Goal: Transaction & Acquisition: Subscribe to service/newsletter

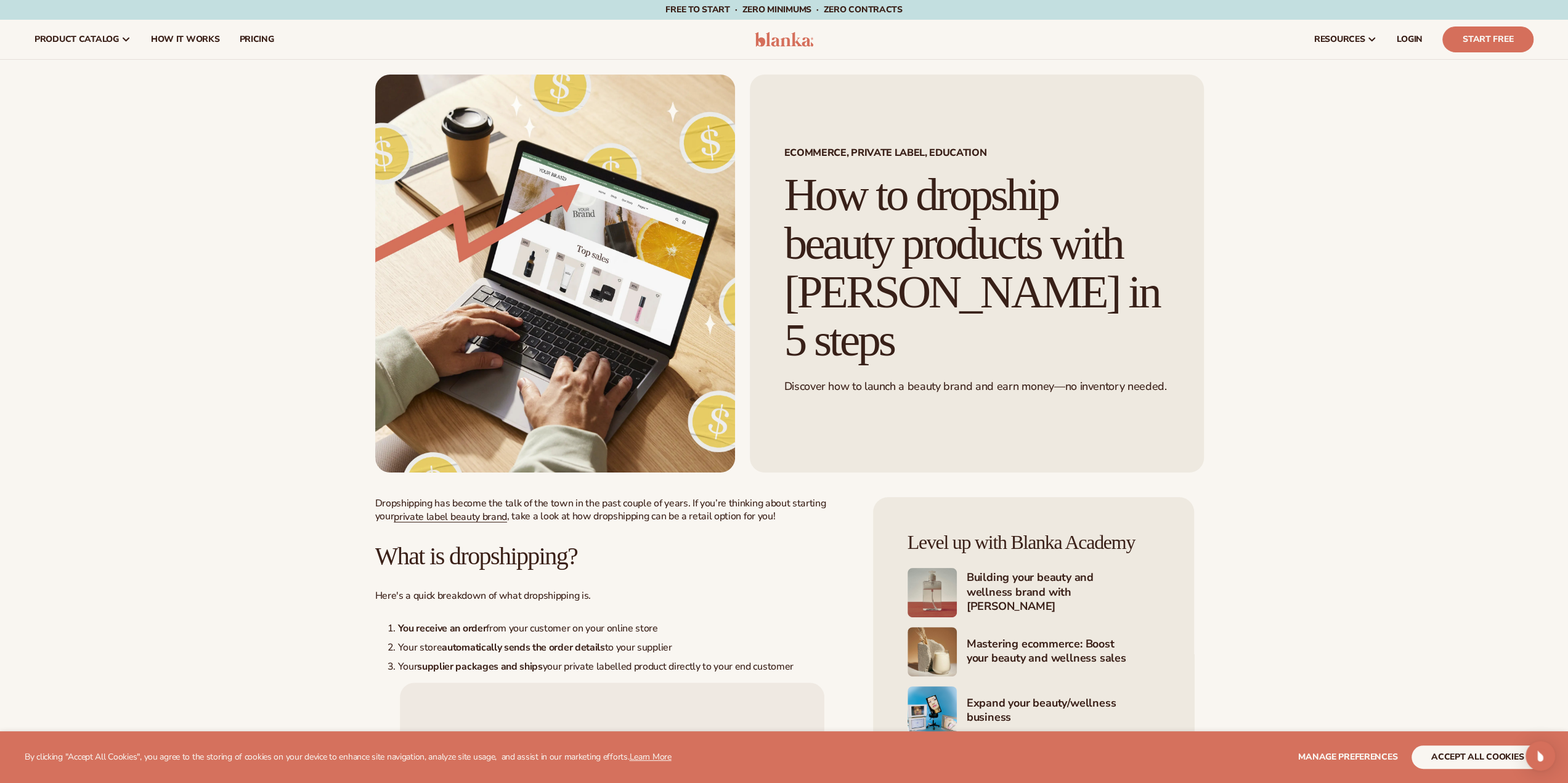
scroll to position [123, 0]
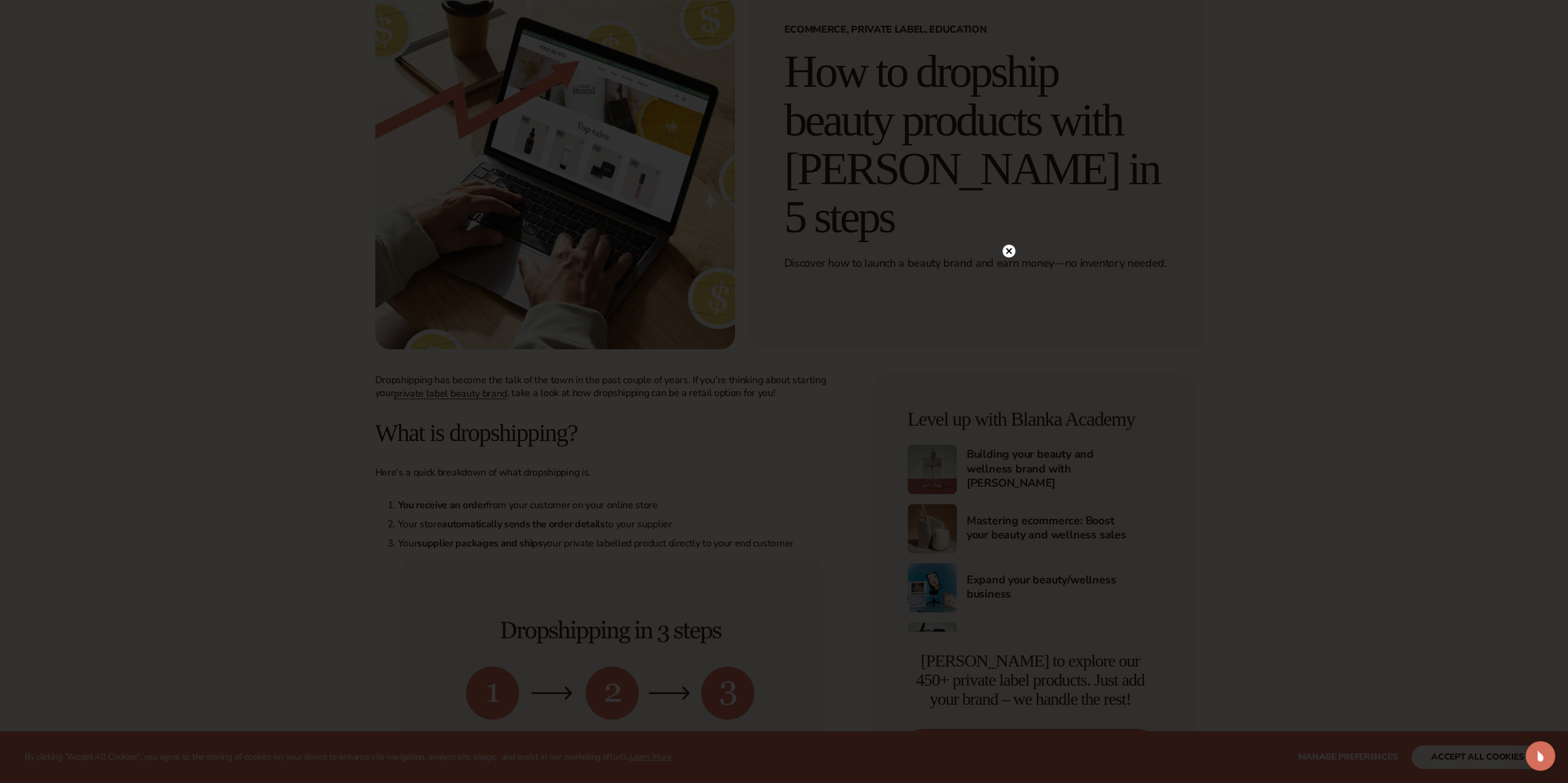
click at [1005, 248] on circle at bounding box center [1009, 251] width 13 height 13
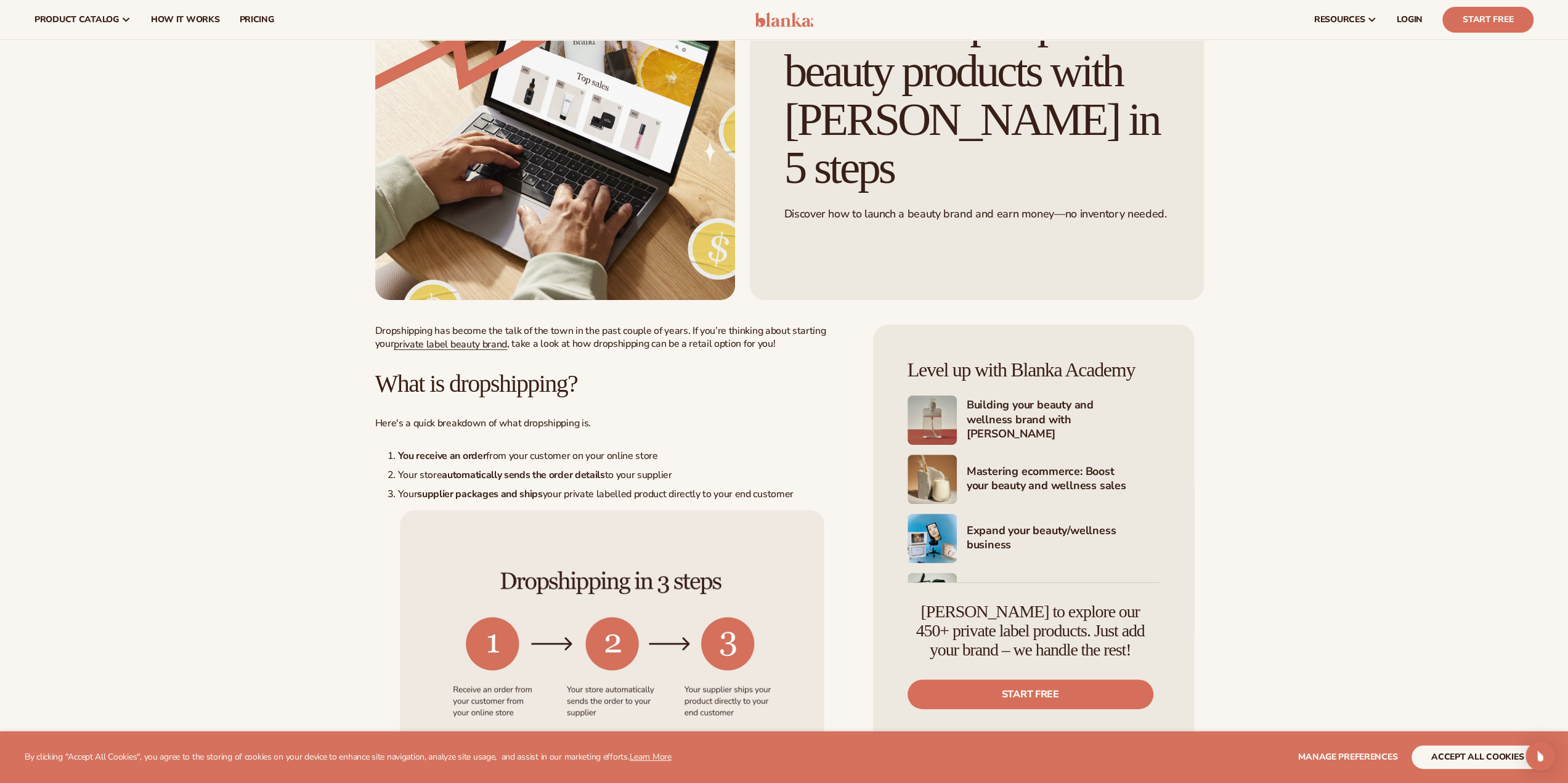
scroll to position [0, 0]
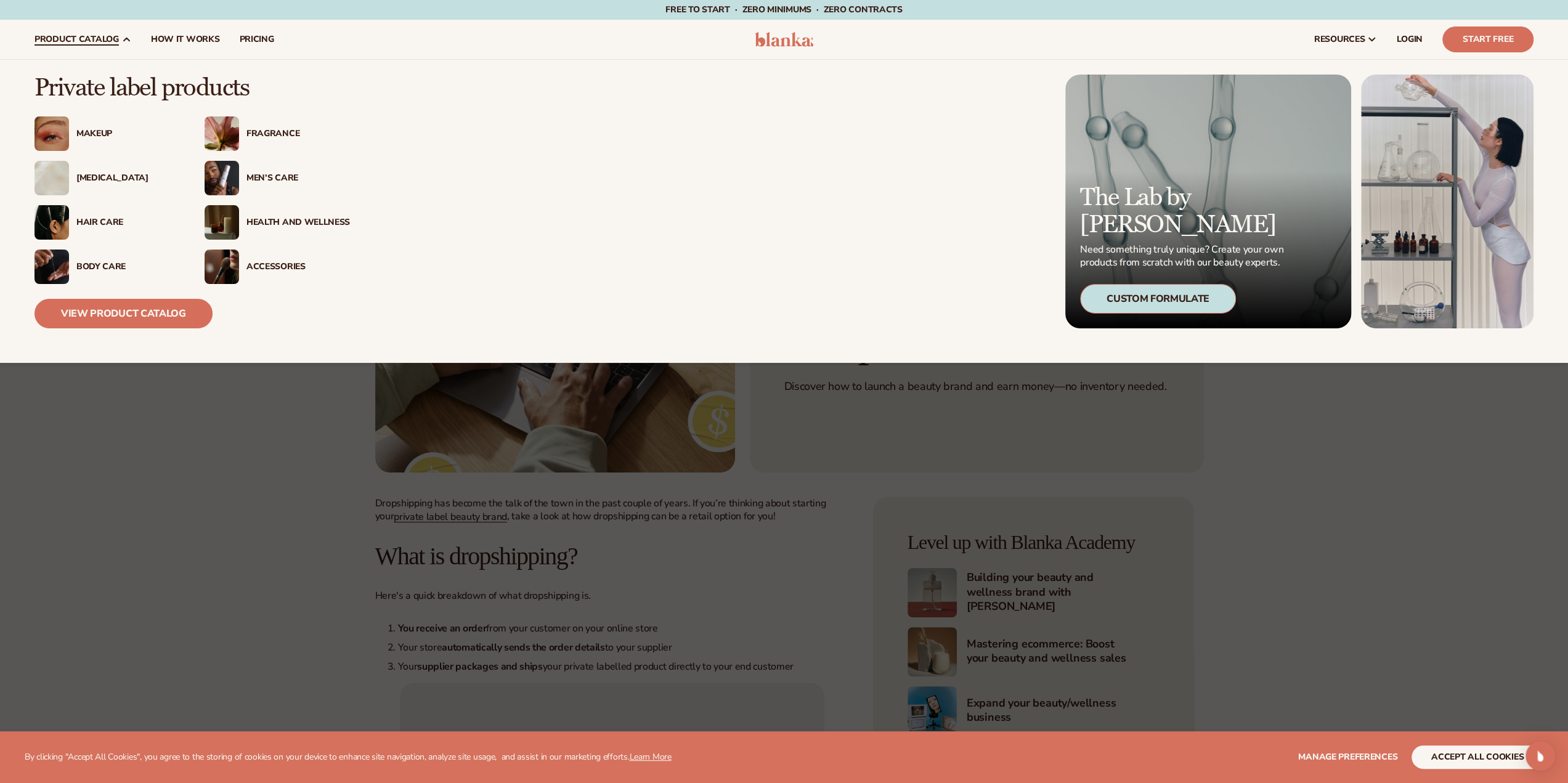
click at [92, 180] on div "[MEDICAL_DATA]" at bounding box center [128, 178] width 104 height 11
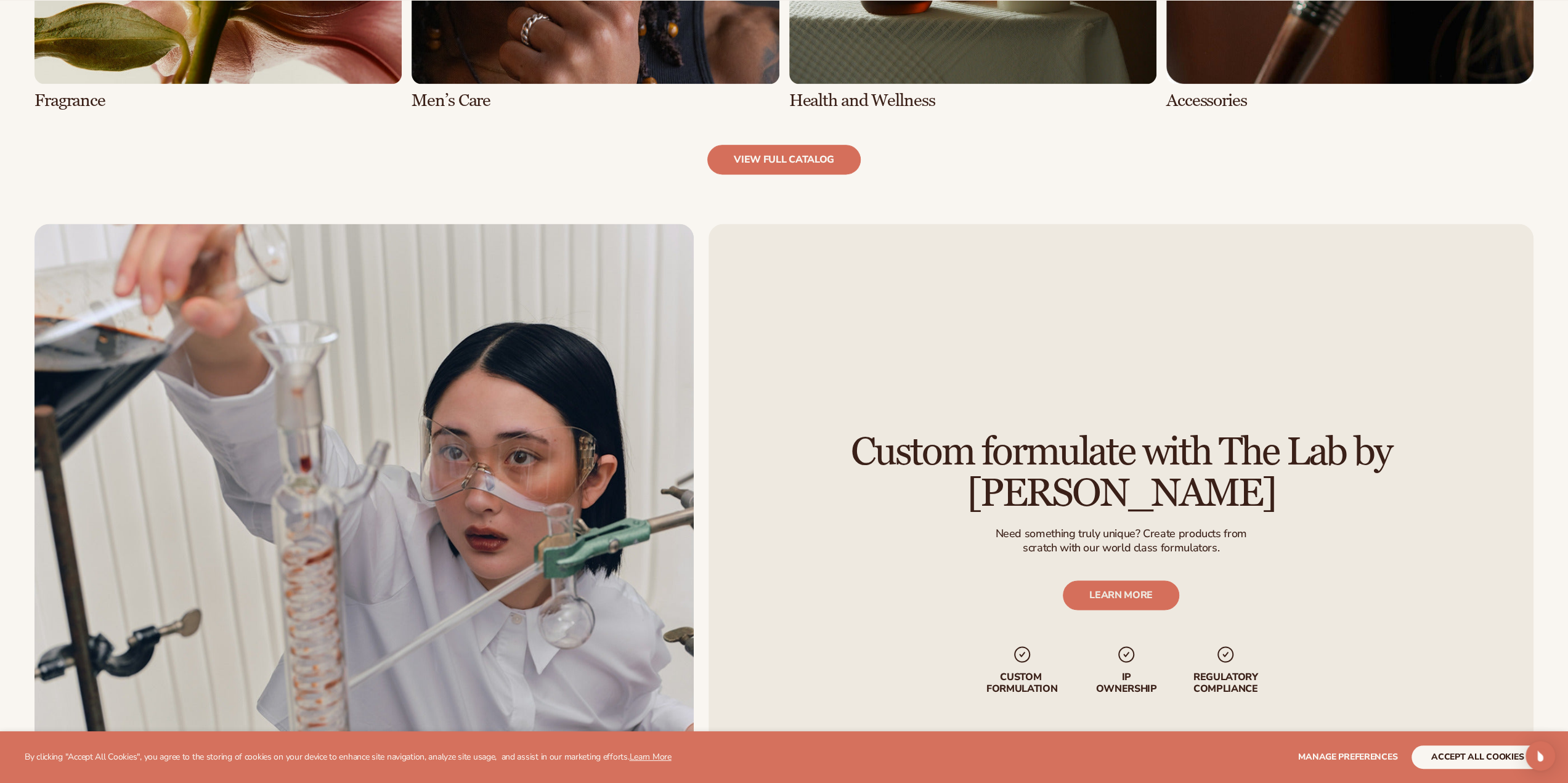
scroll to position [1849, 0]
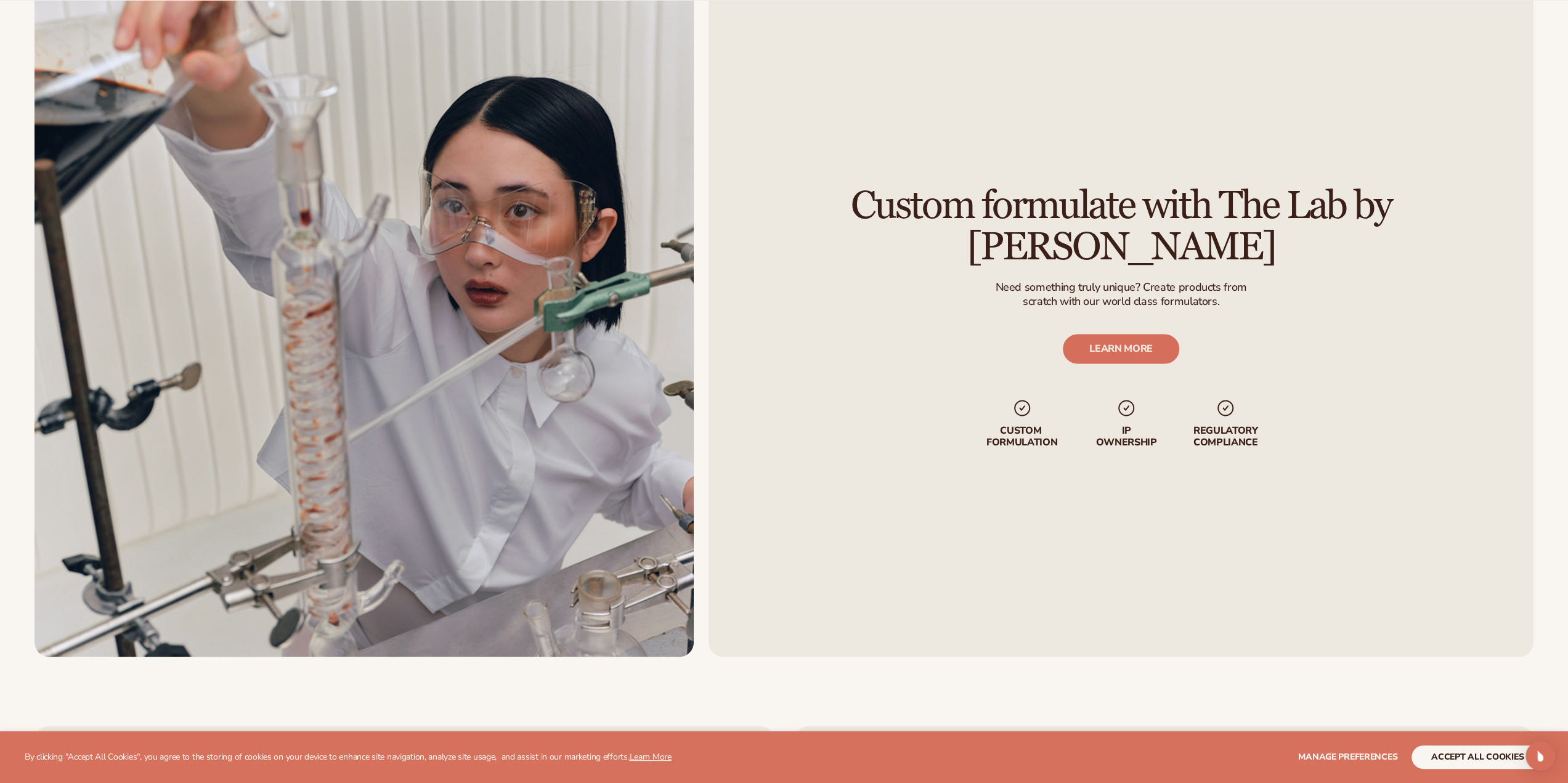
drag, startPoint x: 1167, startPoint y: 221, endPoint x: 1446, endPoint y: 217, distance: 279.0
click at [1446, 217] on h2 "Custom formulate with The Lab by [PERSON_NAME]" at bounding box center [1121, 225] width 757 height 82
click at [900, 485] on div "Custom formulate with The Lab by [PERSON_NAME] Need something truly unique? Cre…" at bounding box center [1121, 317] width 825 height 679
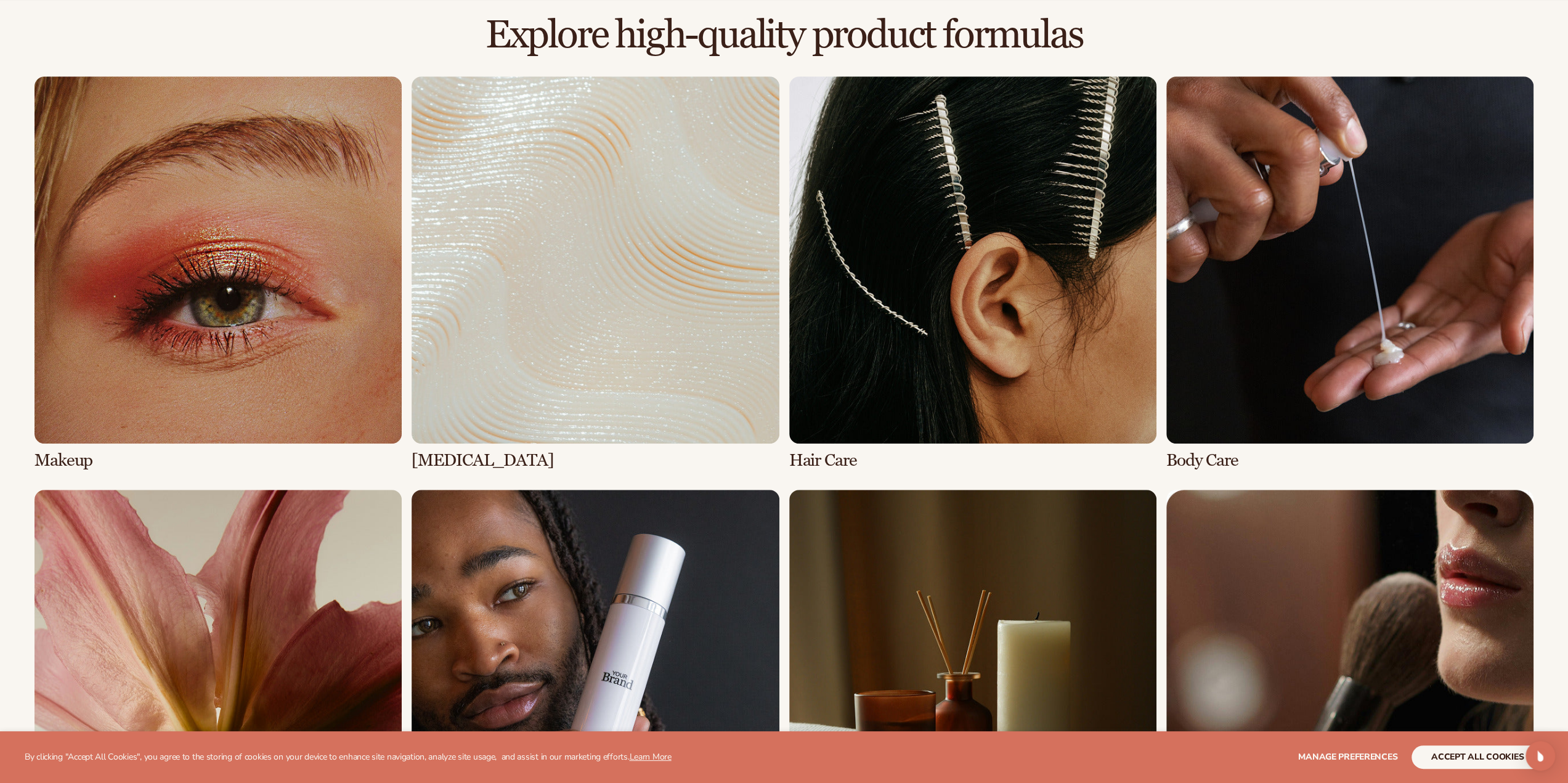
scroll to position [1260, 0]
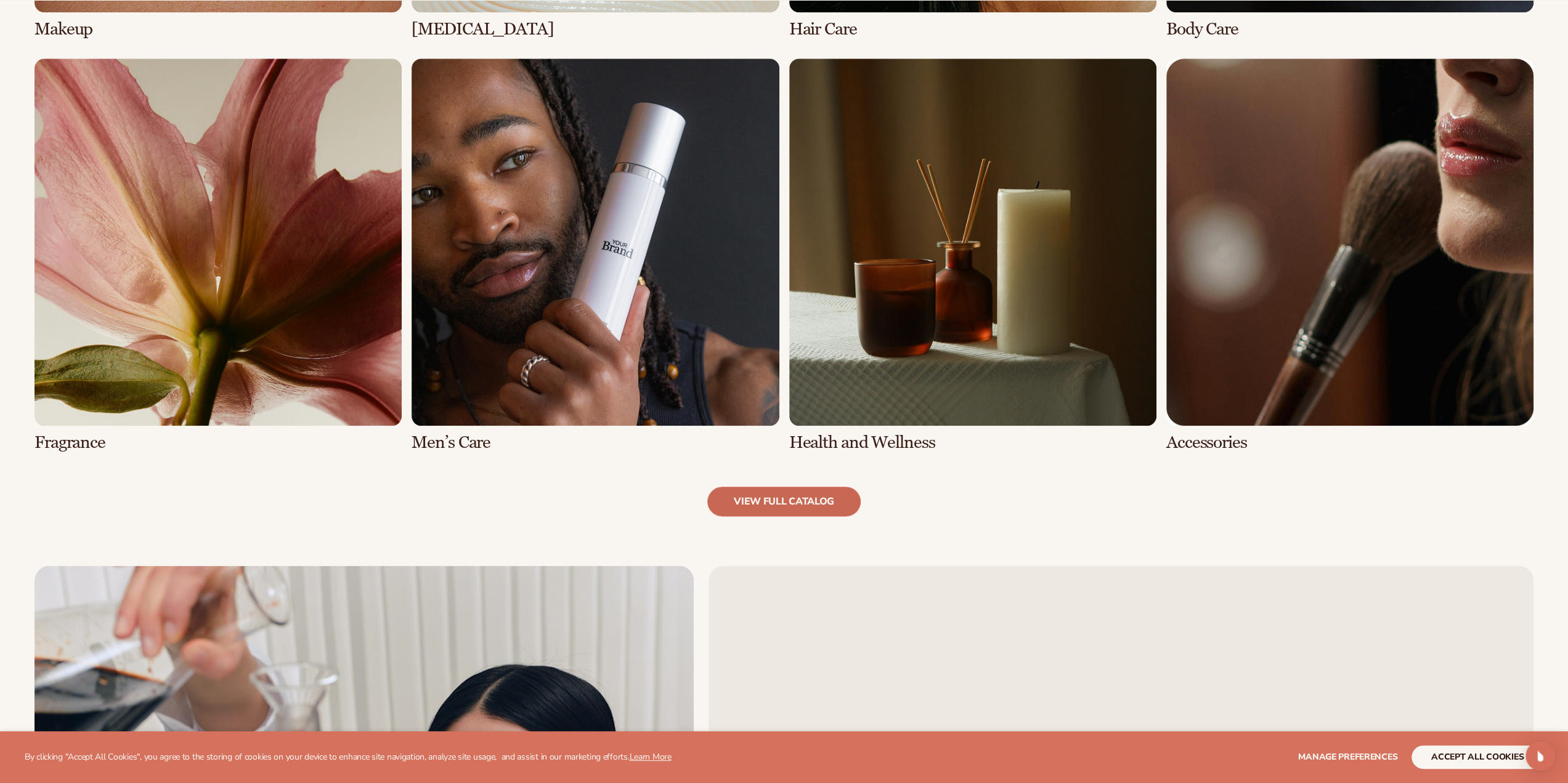
click at [798, 504] on link "view full catalog" at bounding box center [784, 501] width 153 height 29
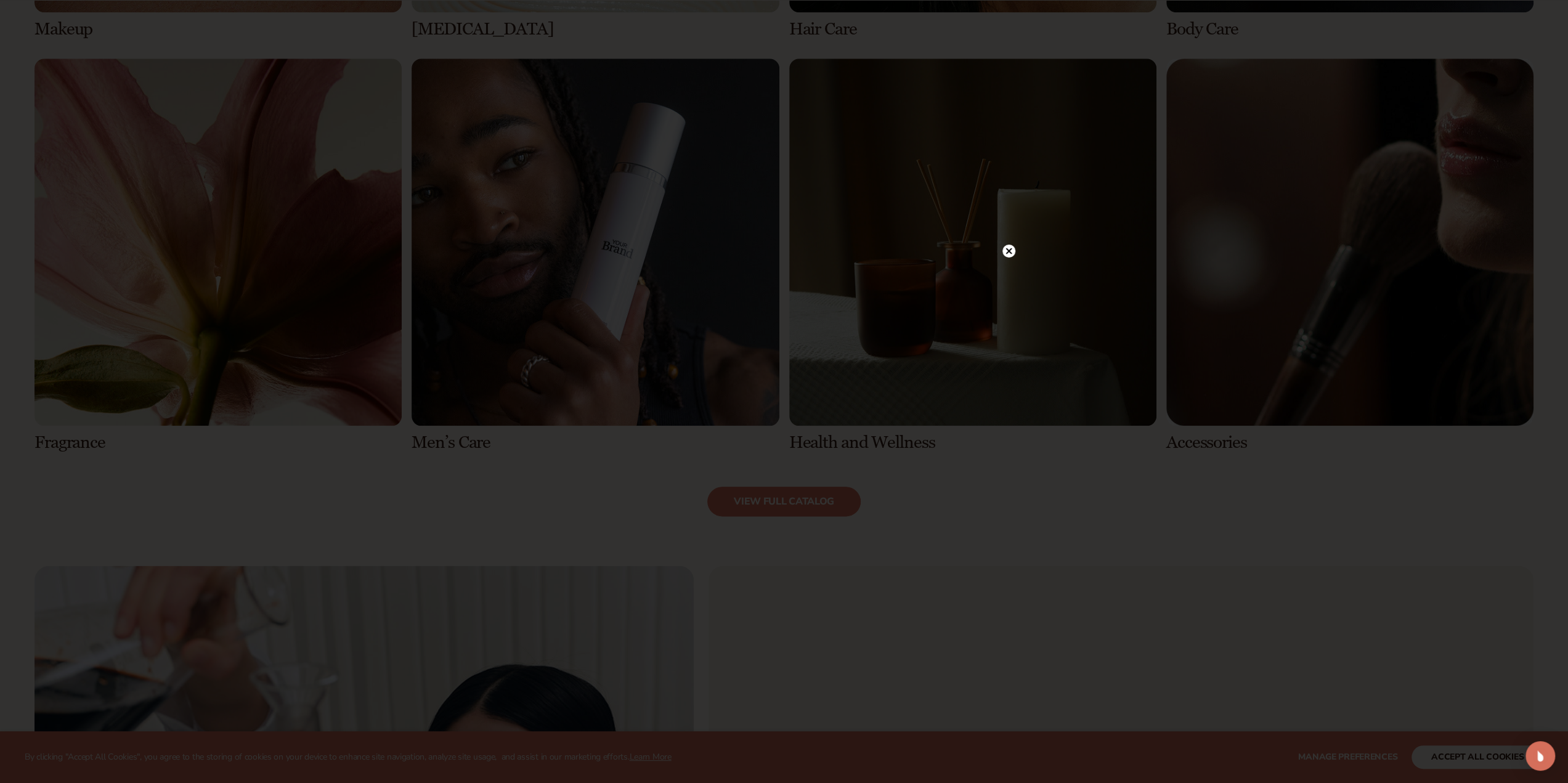
click at [1012, 248] on circle at bounding box center [1009, 251] width 13 height 13
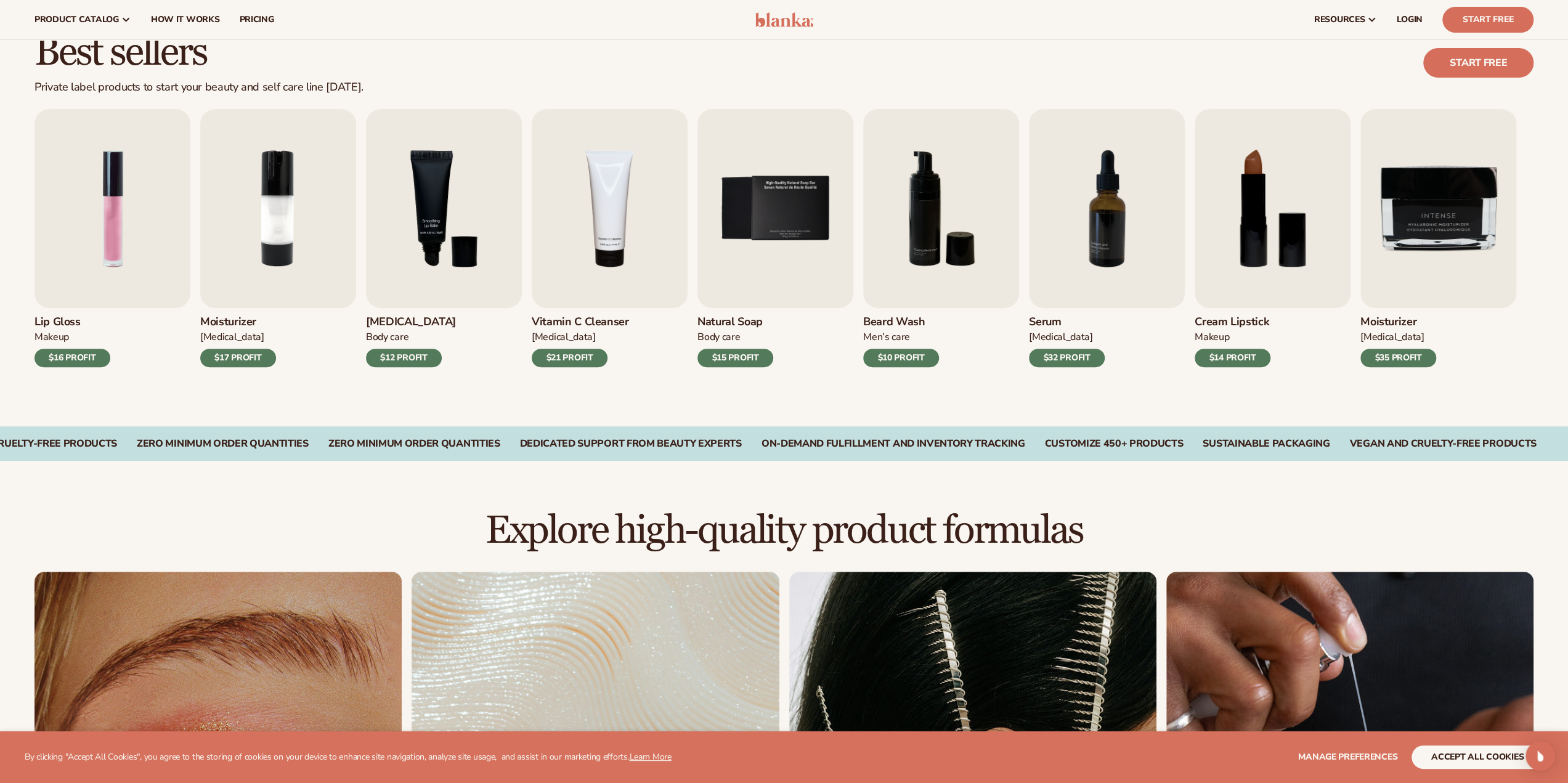
scroll to position [213, 0]
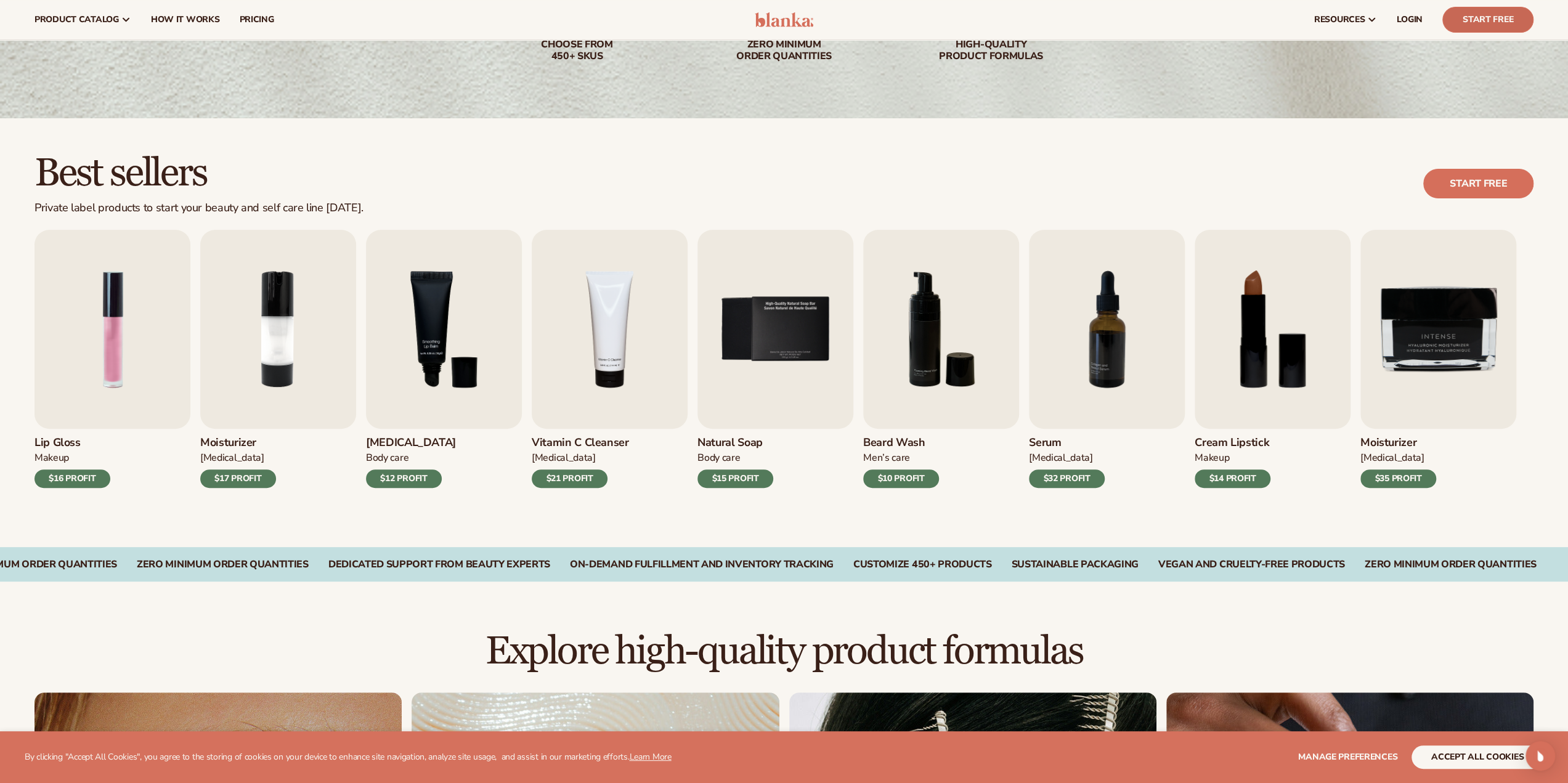
click at [1459, 25] on link "Start Free" at bounding box center [1488, 20] width 91 height 26
